Goal: Task Accomplishment & Management: Manage account settings

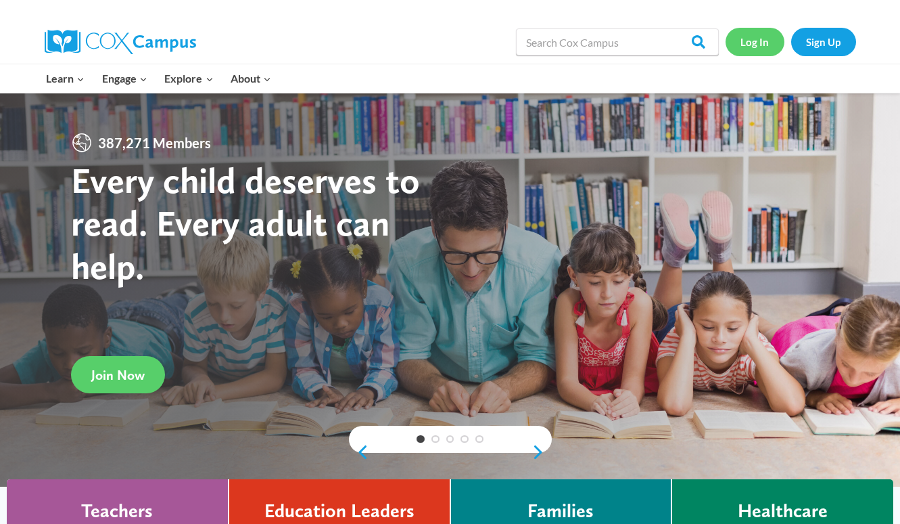
click at [760, 43] on link "Log In" at bounding box center [755, 42] width 59 height 28
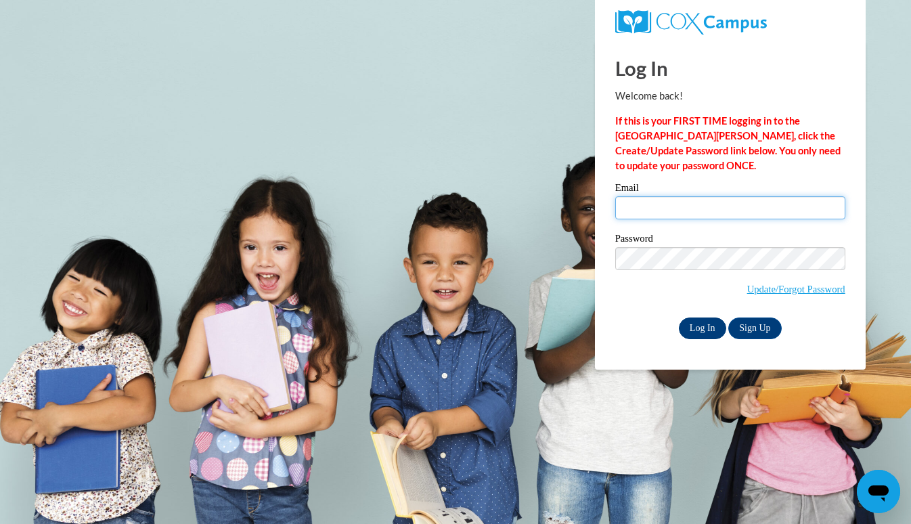
type input "ellanadeau@icloud.com"
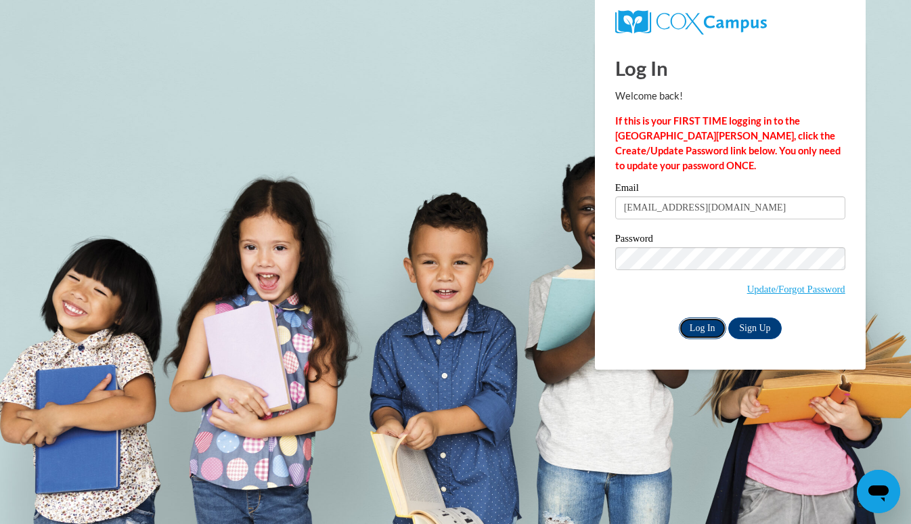
click at [699, 323] on input "Log In" at bounding box center [702, 328] width 47 height 22
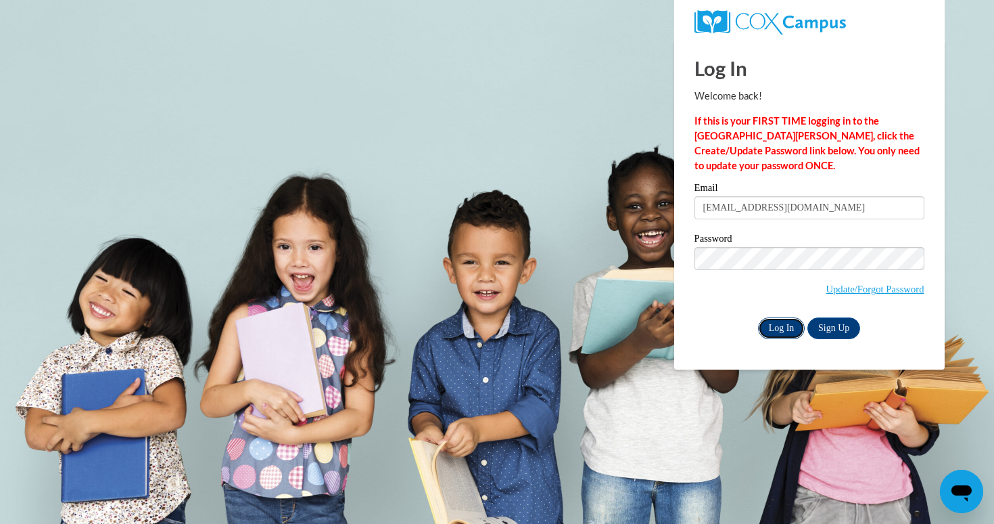
click at [771, 324] on input "Log In" at bounding box center [781, 328] width 47 height 22
click at [804, 189] on label "Email" at bounding box center [810, 190] width 230 height 14
click at [804, 196] on input "ellanadeau@icloud.com" at bounding box center [810, 207] width 230 height 23
click at [804, 200] on input "ellanadeau@icloud.com" at bounding box center [810, 207] width 230 height 23
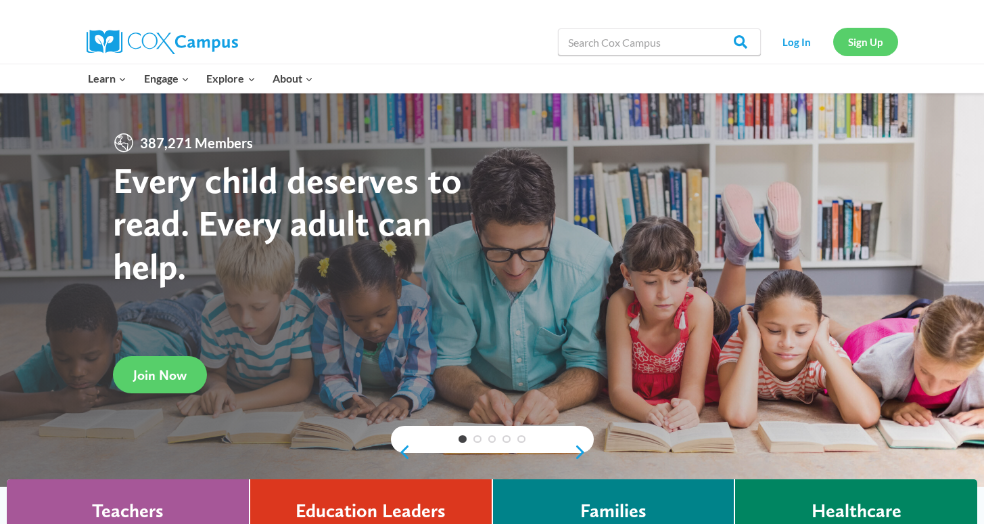
click at [890, 43] on link "Sign Up" at bounding box center [865, 42] width 65 height 28
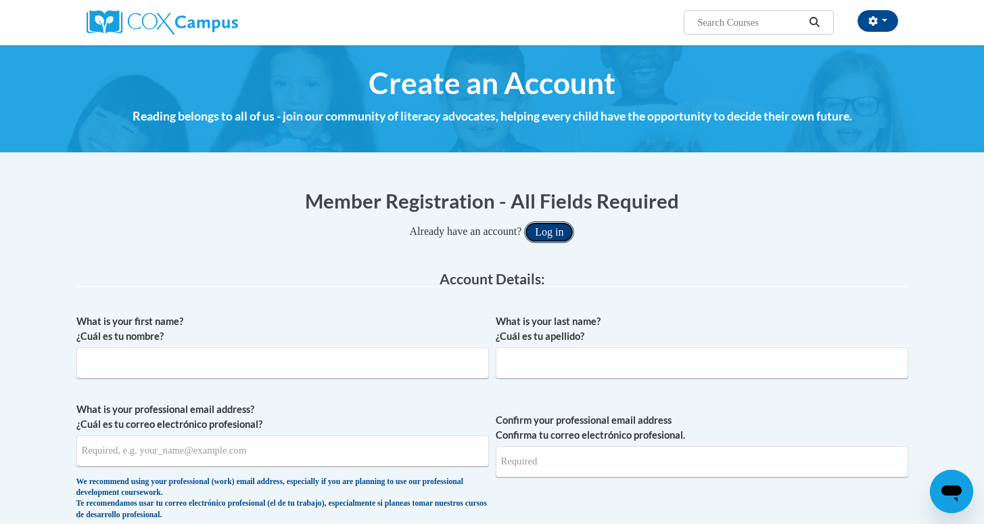
click at [550, 234] on button "Log in" at bounding box center [549, 232] width 50 height 22
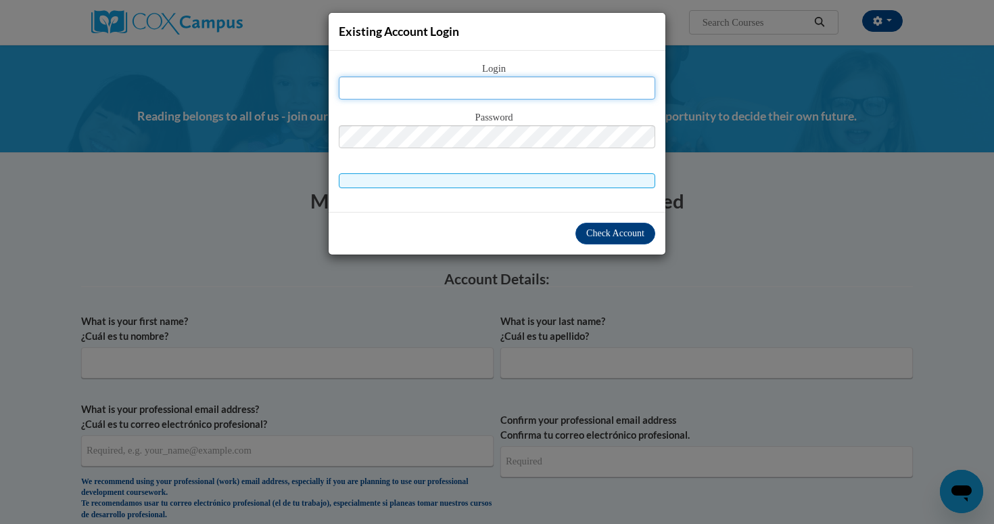
click at [528, 81] on input "text" at bounding box center [497, 87] width 317 height 23
type input "ellanadeau@icloud.com"
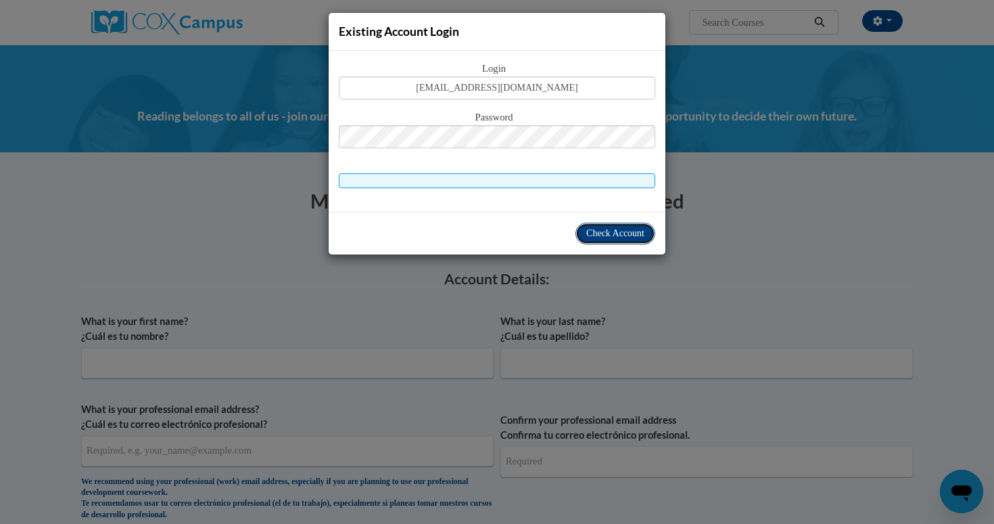
click at [638, 228] on span "Check Account" at bounding box center [616, 233] width 58 height 10
click at [626, 231] on span "Check Account" at bounding box center [616, 233] width 58 height 10
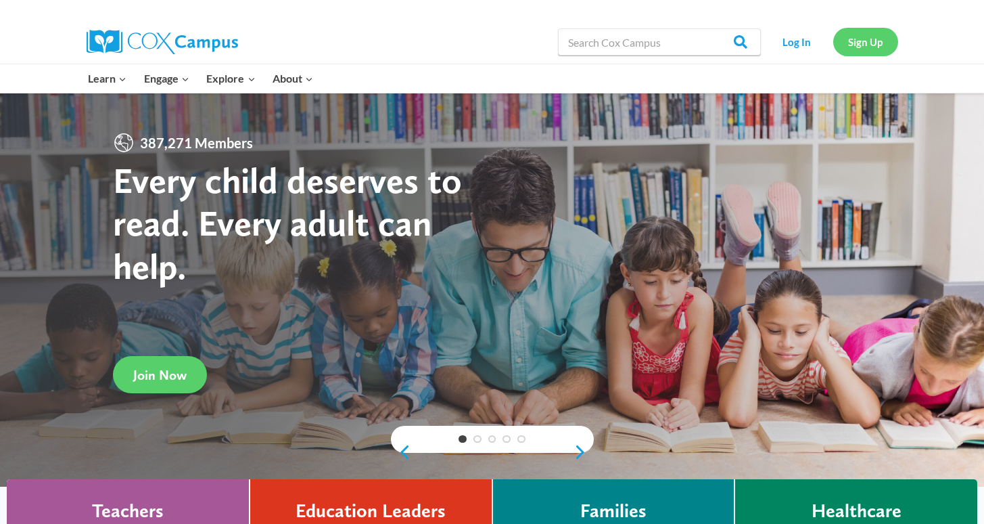
click at [871, 39] on link "Sign Up" at bounding box center [865, 42] width 65 height 28
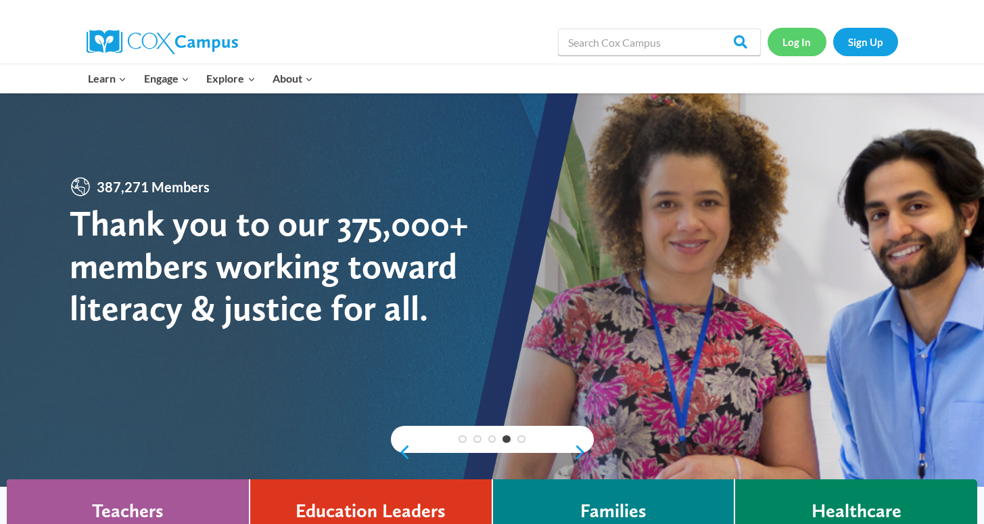
click at [795, 43] on link "Log In" at bounding box center [797, 42] width 59 height 28
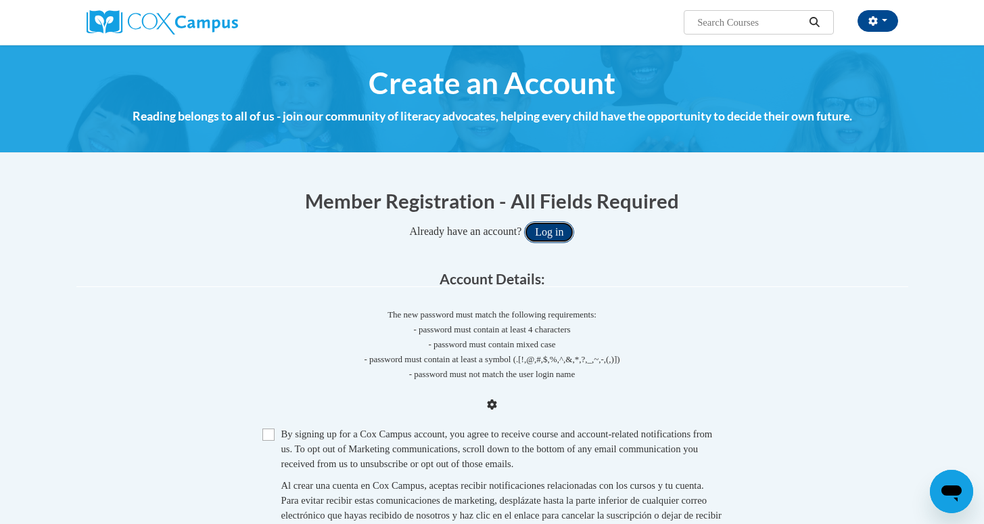
click at [564, 226] on button "Log in" at bounding box center [549, 232] width 50 height 22
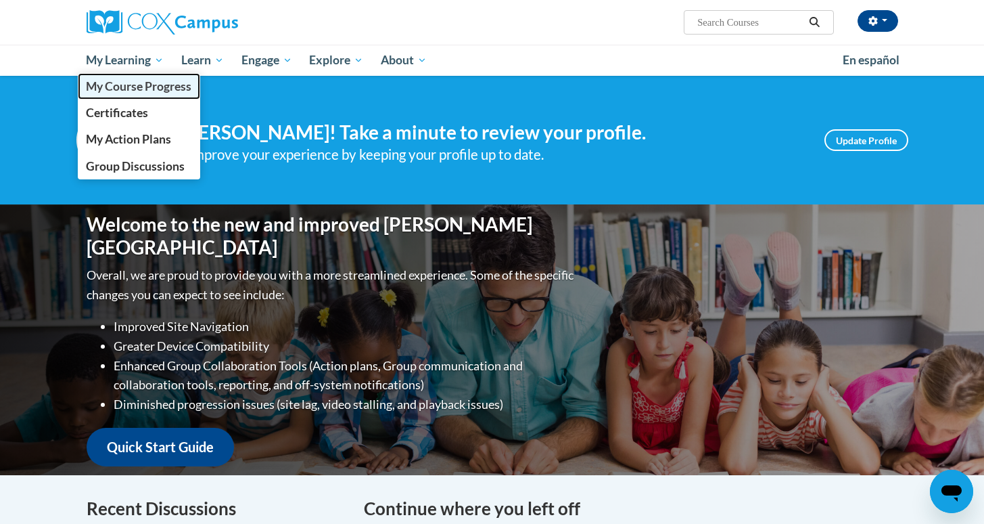
click at [139, 82] on span "My Course Progress" at bounding box center [139, 86] width 106 height 14
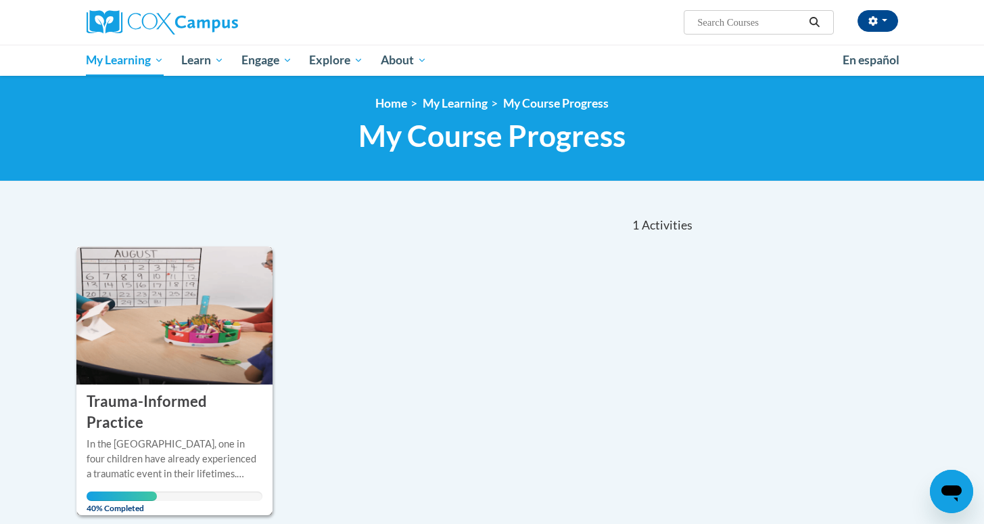
click at [186, 393] on h3 "Trauma-Informed Practice" at bounding box center [175, 412] width 177 height 42
click at [203, 339] on img at bounding box center [174, 315] width 197 height 138
click at [189, 400] on h3 "Trauma-Informed Practice" at bounding box center [175, 412] width 177 height 42
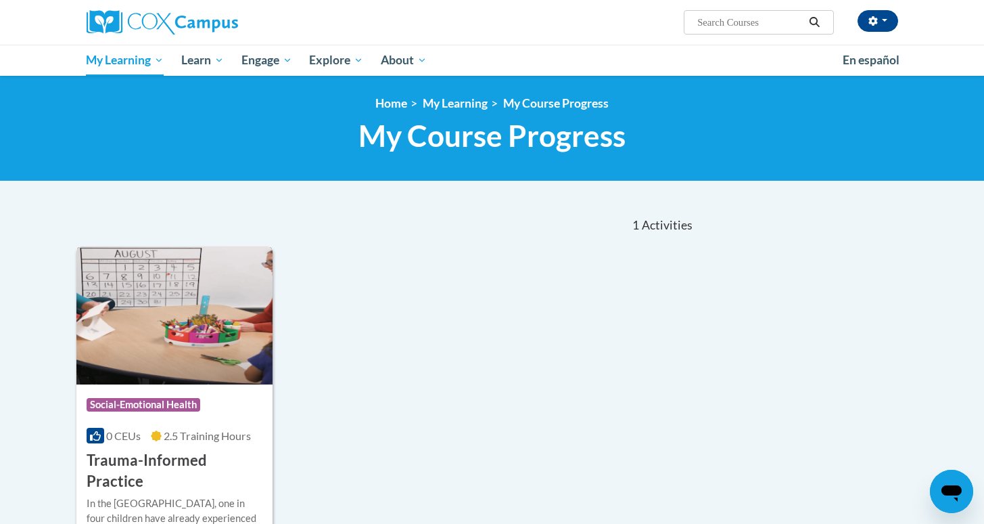
click at [180, 349] on img at bounding box center [174, 315] width 197 height 138
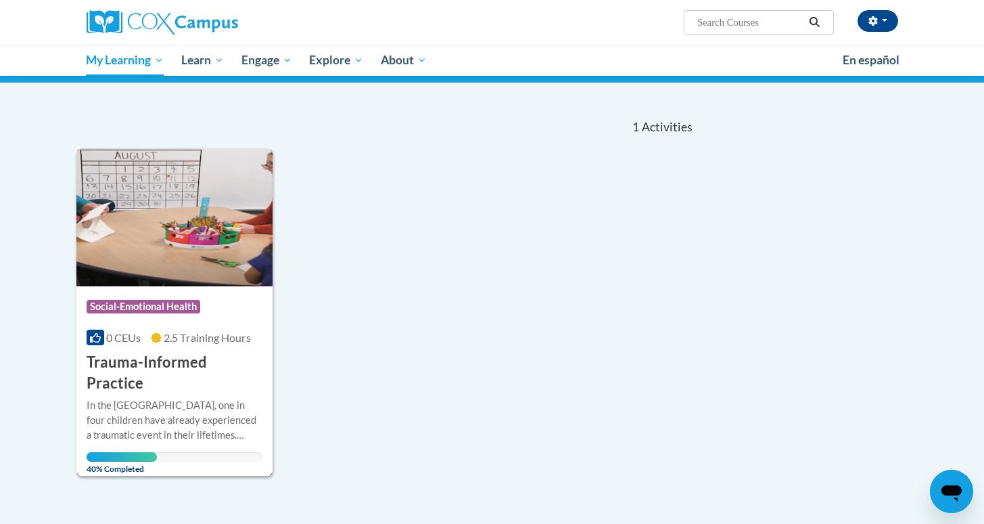
scroll to position [101, 0]
